Goal: Download file/media

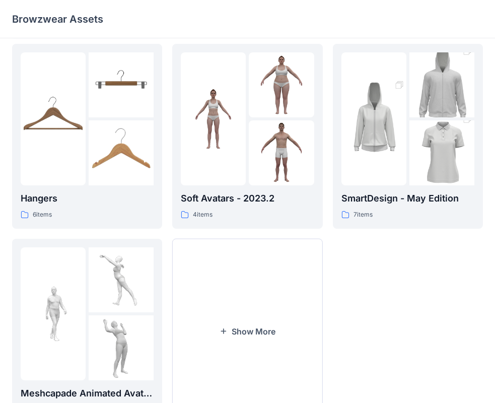
scroll to position [250, 0]
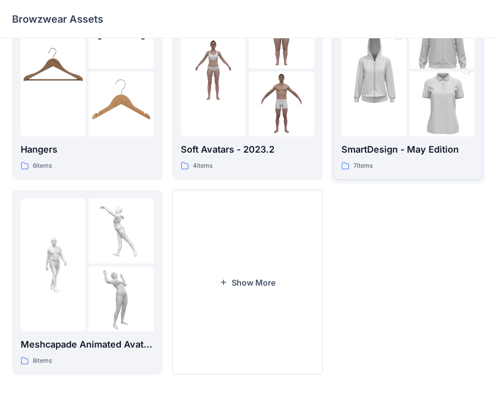
click at [358, 138] on div "SmartDesign - May Edition 7 items" at bounding box center [408, 88] width 133 height 168
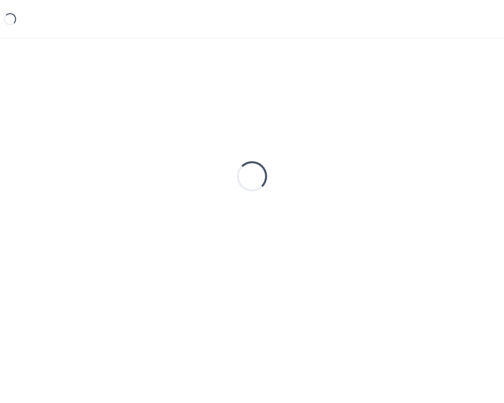
click at [358, 136] on div "Loading..." at bounding box center [252, 176] width 480 height 252
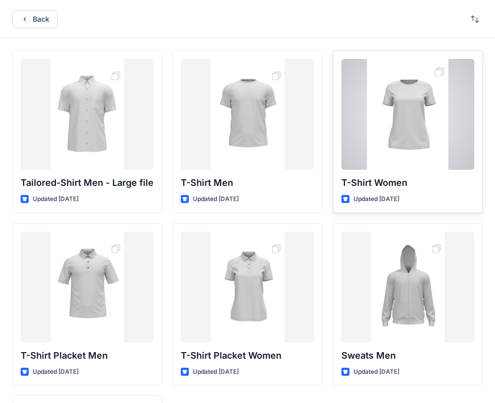
drag, startPoint x: 355, startPoint y: 144, endPoint x: 354, endPoint y: 138, distance: 5.6
click at [355, 142] on div at bounding box center [408, 114] width 133 height 111
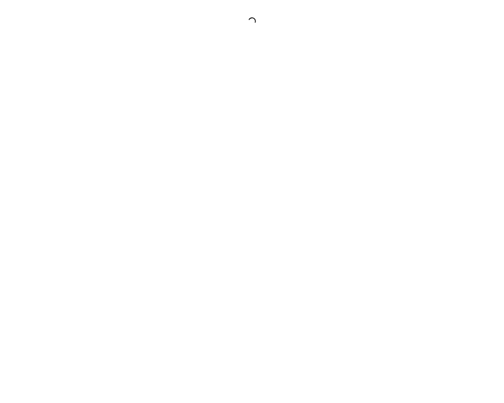
click at [355, 142] on div at bounding box center [252, 201] width 504 height 403
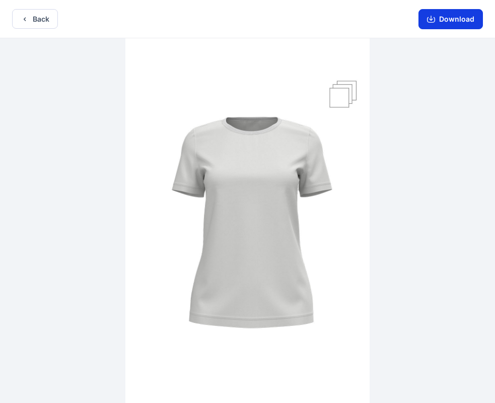
drag, startPoint x: 436, startPoint y: 21, endPoint x: 433, endPoint y: 26, distance: 5.9
click at [433, 26] on button "Download" at bounding box center [451, 19] width 64 height 20
click at [439, 17] on button "Download" at bounding box center [451, 19] width 64 height 20
